Goal: Entertainment & Leisure: Consume media (video, audio)

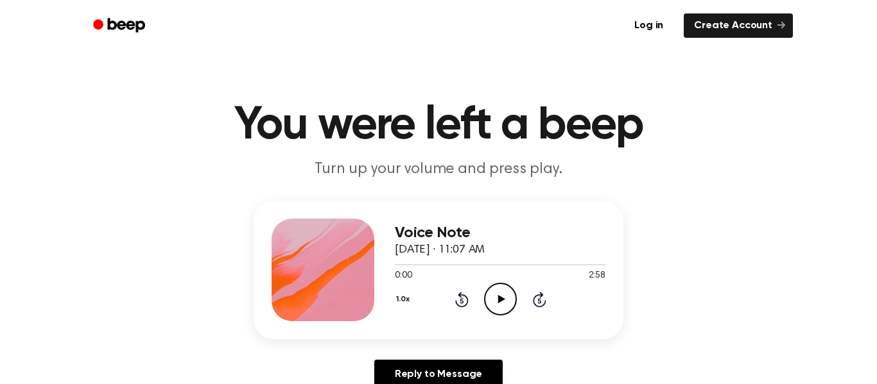
click at [598, 51] on div "Log in Create Account" at bounding box center [438, 25] width 708 height 51
click at [498, 298] on icon at bounding box center [500, 299] width 7 height 8
click at [498, 298] on icon at bounding box center [500, 299] width 6 height 8
click at [491, 302] on icon "Play Audio" at bounding box center [500, 299] width 33 height 33
click at [502, 304] on icon "Pause Audio" at bounding box center [500, 299] width 33 height 33
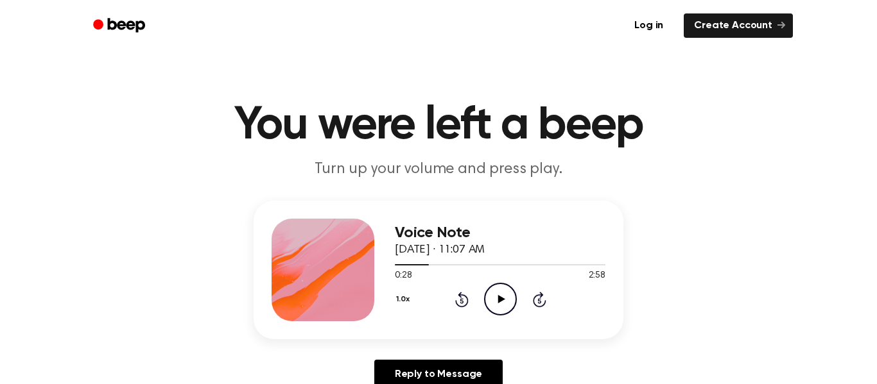
click at [493, 302] on icon "Play Audio" at bounding box center [500, 299] width 33 height 33
click at [504, 305] on icon "Pause Audio" at bounding box center [500, 299] width 33 height 33
click at [503, 303] on icon "Play Audio" at bounding box center [500, 299] width 33 height 33
click at [502, 295] on icon "Pause Audio" at bounding box center [500, 299] width 33 height 33
